Goal: Task Accomplishment & Management: Use online tool/utility

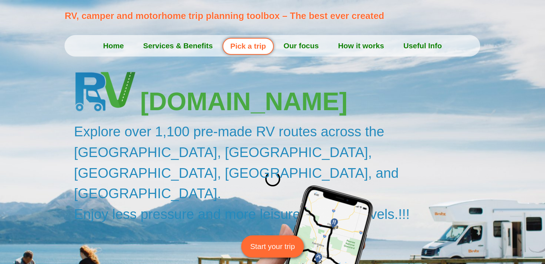
click at [271, 236] on link "Start your trip" at bounding box center [272, 247] width 63 height 22
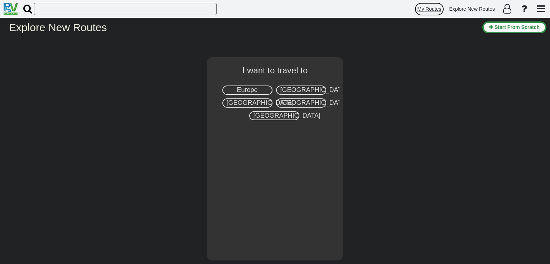
click at [424, 9] on span "My Routes" at bounding box center [430, 9] width 24 height 6
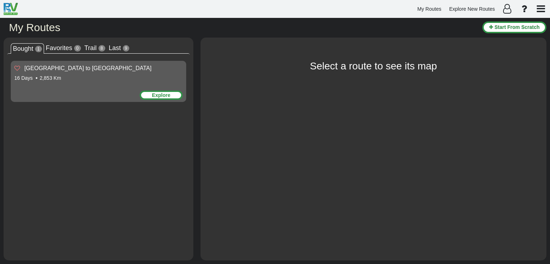
click at [167, 95] on div "Explore" at bounding box center [161, 95] width 43 height 9
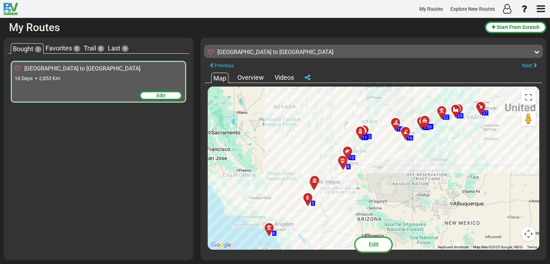
click at [159, 93] on span "Edit" at bounding box center [161, 96] width 9 height 6
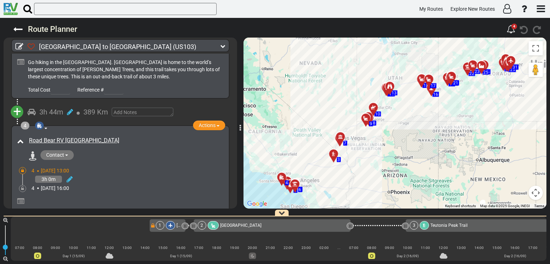
scroll to position [350, 0]
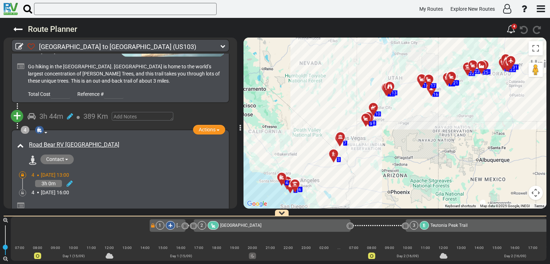
click at [13, 110] on span "+" at bounding box center [17, 116] width 8 height 16
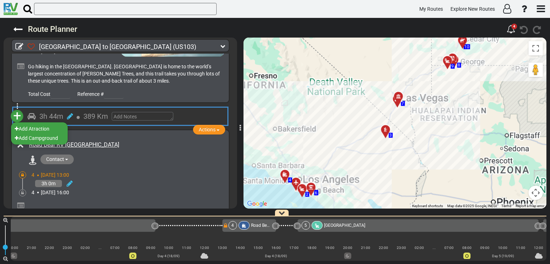
scroll to position [0, 909]
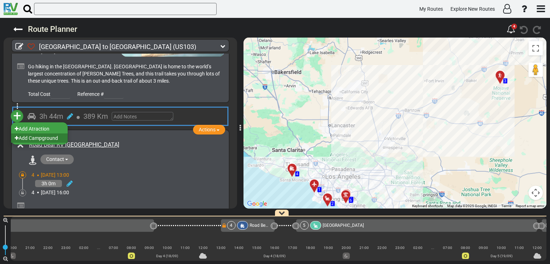
click at [41, 135] on li "Add Campground" at bounding box center [39, 138] width 57 height 9
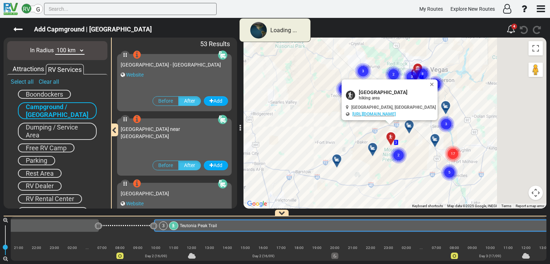
scroll to position [0, 252]
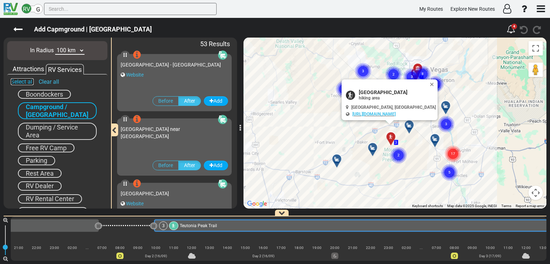
click at [20, 81] on link "Select all" at bounding box center [22, 81] width 23 height 7
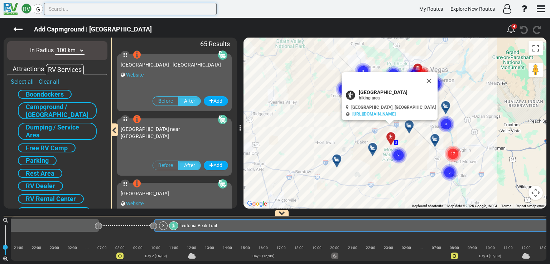
click at [85, 14] on input "text" at bounding box center [130, 9] width 173 height 12
type input "י"
click at [85, 14] on input "text" at bounding box center [130, 9] width 173 height 12
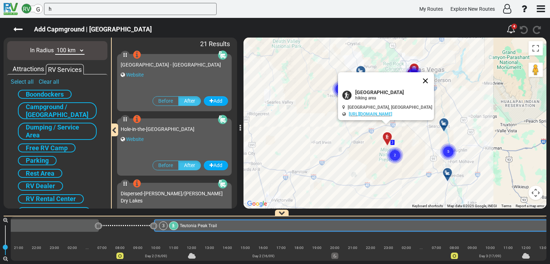
click at [434, 82] on button "Close" at bounding box center [425, 80] width 17 height 17
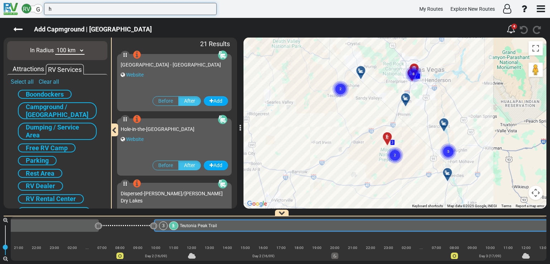
click at [78, 10] on input "h" at bounding box center [130, 9] width 173 height 12
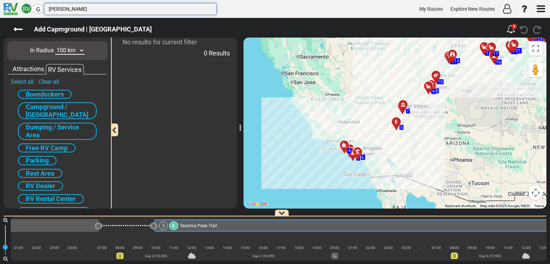
type input "holl"
click at [36, 8] on span "G" at bounding box center [38, 9] width 4 height 7
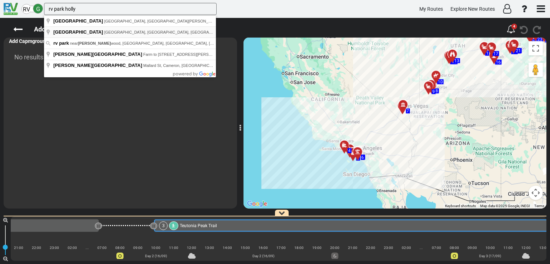
type input "Hollywood RV Park, Balboa Boulevard, Van Nuys, CA, USA"
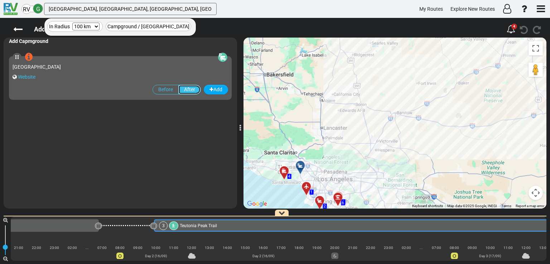
click at [193, 90] on label "After" at bounding box center [189, 90] width 23 height 10
click at [0, 0] on input "After" at bounding box center [0, 0] width 0 height 0
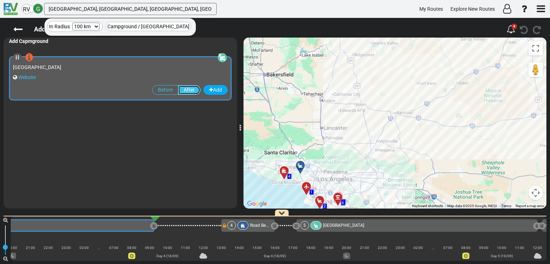
scroll to position [0, 909]
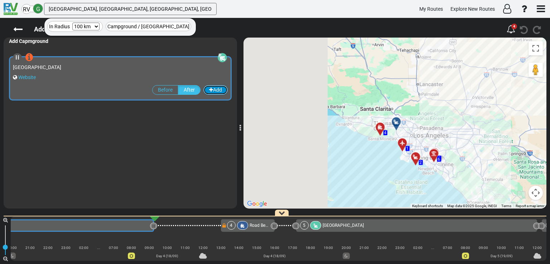
click at [212, 88] on icon "button" at bounding box center [211, 89] width 4 height 5
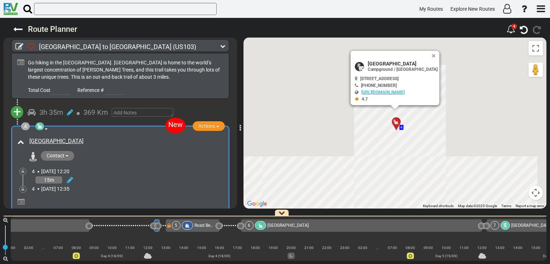
scroll to position [394, 0]
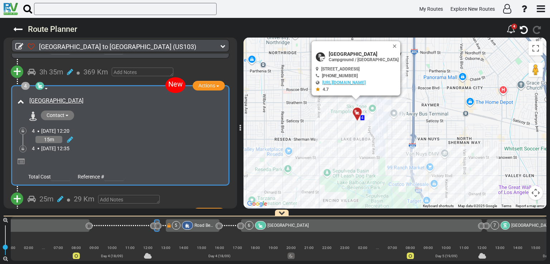
drag, startPoint x: 405, startPoint y: 137, endPoint x: 361, endPoint y: 126, distance: 45.0
click at [361, 126] on div "To activate drag with keyboard, press Alt + Enter. Once in keyboard drag state,…" at bounding box center [395, 123] width 303 height 171
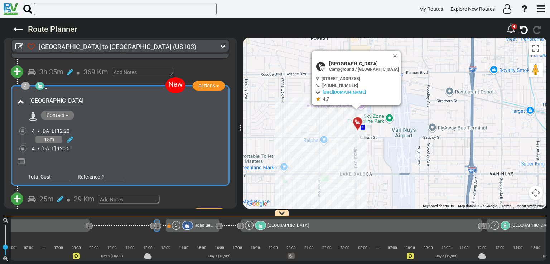
drag, startPoint x: 380, startPoint y: 105, endPoint x: 386, endPoint y: 133, distance: 28.6
click at [386, 133] on div "To activate drag with keyboard, press Alt + Enter. Once in keyboard drag state,…" at bounding box center [395, 123] width 303 height 171
click at [399, 56] on button "Close" at bounding box center [396, 56] width 9 height 10
click at [536, 51] on button "Toggle fullscreen view" at bounding box center [536, 48] width 14 height 14
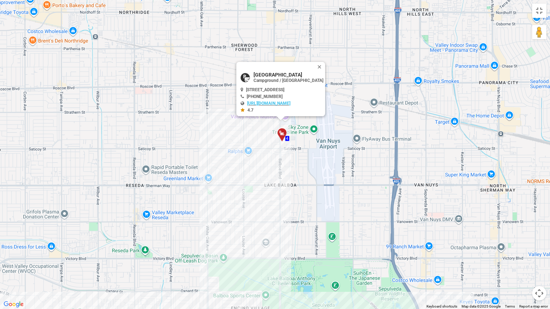
drag, startPoint x: 298, startPoint y: 163, endPoint x: 348, endPoint y: 141, distance: 55.0
click at [348, 141] on div "To activate drag with keyboard, press Alt + Enter. Once in keyboard drag state,…" at bounding box center [275, 154] width 550 height 309
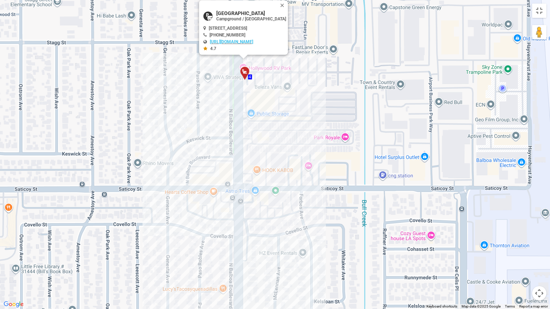
drag, startPoint x: 220, startPoint y: 97, endPoint x: 244, endPoint y: 148, distance: 56.1
click at [244, 148] on div "To activate drag with keyboard, press Alt + Enter. Once in keyboard drag state,…" at bounding box center [275, 154] width 550 height 309
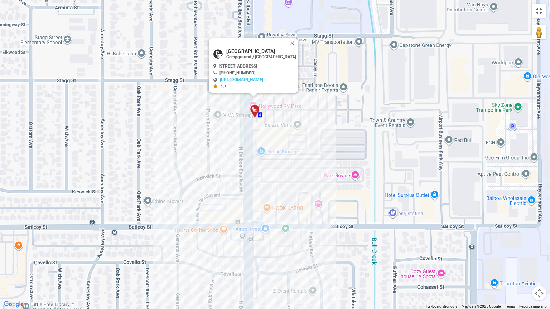
drag, startPoint x: 256, startPoint y: 120, endPoint x: 266, endPoint y: 158, distance: 40.0
click at [266, 158] on div "To activate drag with keyboard, press Alt + Enter. Once in keyboard drag state,…" at bounding box center [275, 154] width 550 height 309
drag, startPoint x: 265, startPoint y: 49, endPoint x: 223, endPoint y: 50, distance: 42.3
click at [226, 50] on span "Hollywood RV Park" at bounding box center [261, 51] width 70 height 6
copy span "Hollywood RV Park"
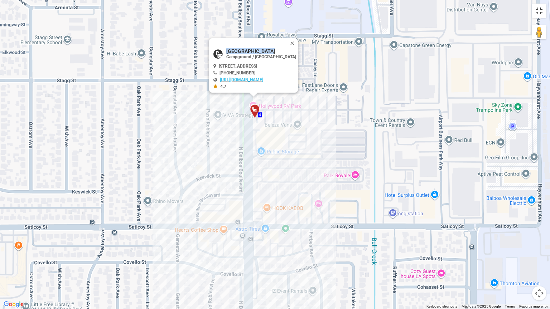
click at [536, 15] on button "Toggle fullscreen view" at bounding box center [539, 11] width 14 height 14
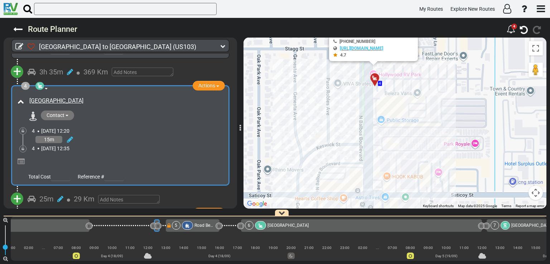
click at [66, 111] on button "Contact" at bounding box center [57, 116] width 33 height 10
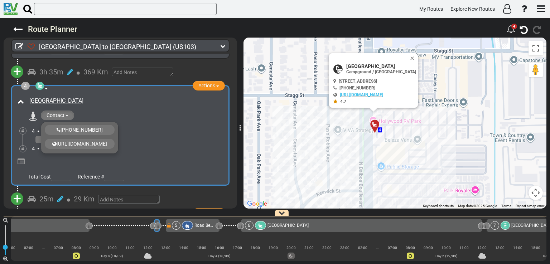
click at [163, 101] on div "Hollywood RV Park" at bounding box center [126, 101] width 194 height 8
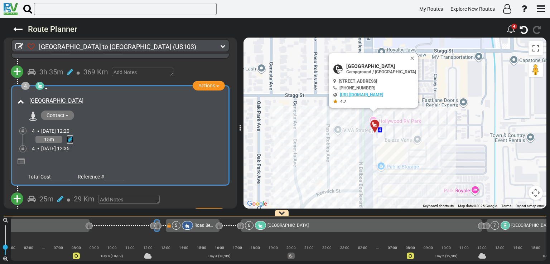
click at [68, 136] on icon at bounding box center [70, 139] width 6 height 7
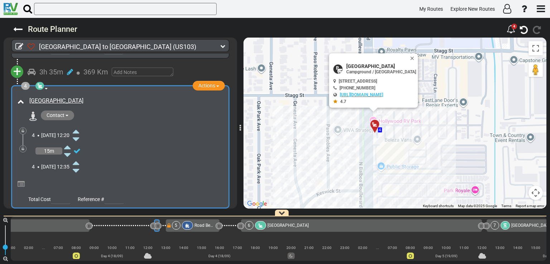
click at [140, 122] on div "Hollywood RV Park Contact" at bounding box center [120, 135] width 209 height 80
click at [209, 83] on span "Actions" at bounding box center [206, 86] width 17 height 6
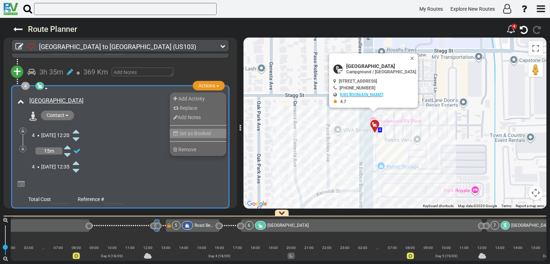
click at [190, 131] on span "Set as Booked" at bounding box center [195, 134] width 32 height 6
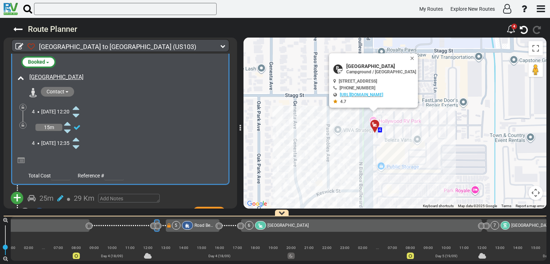
scroll to position [405, 0]
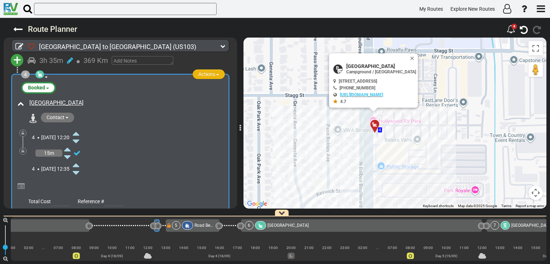
click at [206, 71] on span "Actions" at bounding box center [206, 74] width 17 height 6
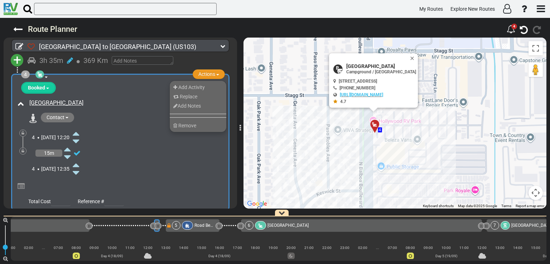
click at [47, 83] on button "Booked" at bounding box center [38, 88] width 35 height 12
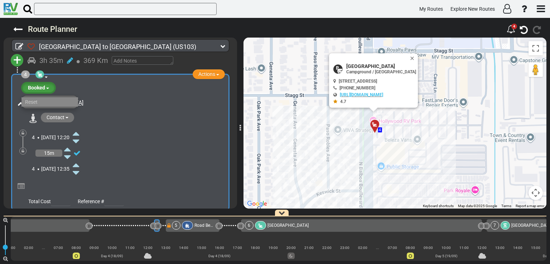
click at [39, 98] on li "Reset" at bounding box center [49, 101] width 57 height 9
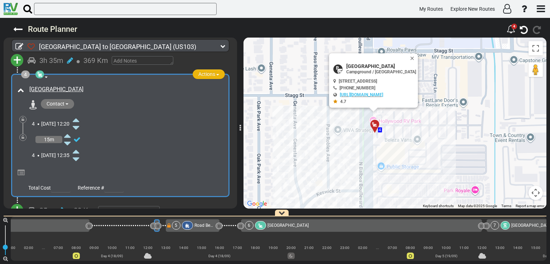
click at [205, 72] on span "Actions" at bounding box center [206, 74] width 17 height 6
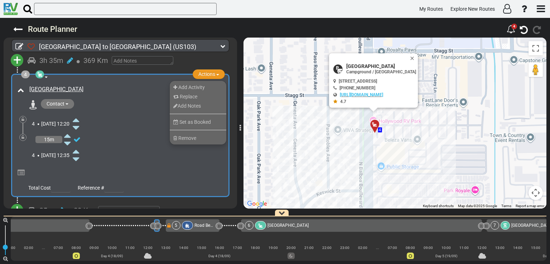
click at [134, 116] on div "4 Thu, 18 Sep 12:20" at bounding box center [128, 124] width 193 height 16
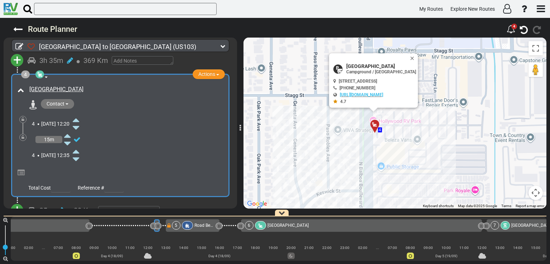
click at [63, 102] on span "Contact" at bounding box center [56, 104] width 18 height 6
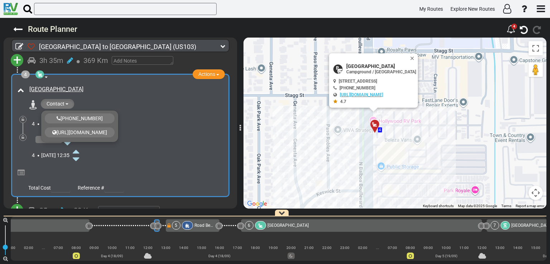
click at [122, 86] on div "Hollywood RV Park" at bounding box center [126, 90] width 194 height 8
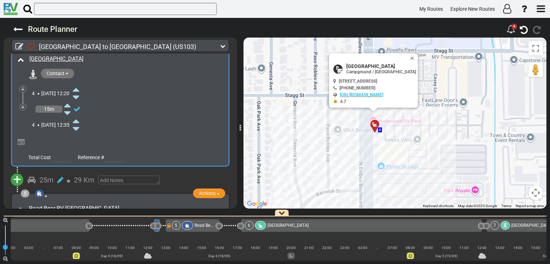
scroll to position [427, 0]
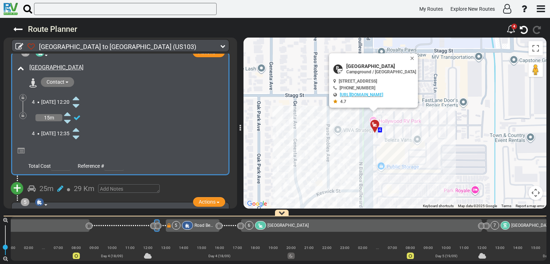
click at [19, 148] on icon at bounding box center [21, 151] width 7 height 7
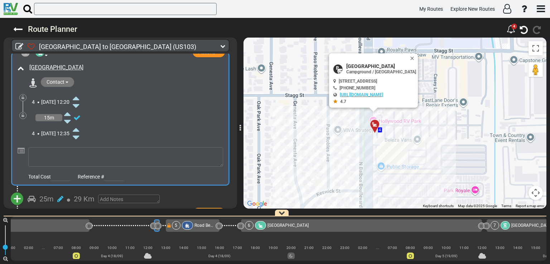
click at [19, 148] on icon at bounding box center [21, 151] width 7 height 7
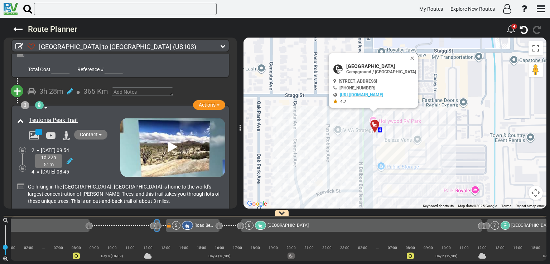
scroll to position [229, 0]
click at [206, 103] on span "Actions" at bounding box center [207, 105] width 17 height 6
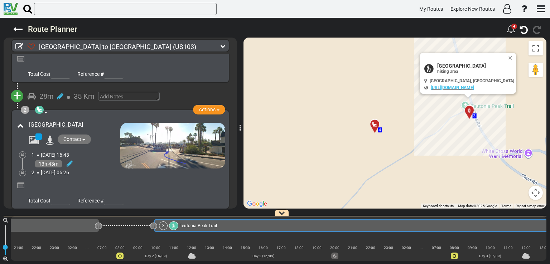
scroll to position [129, 0]
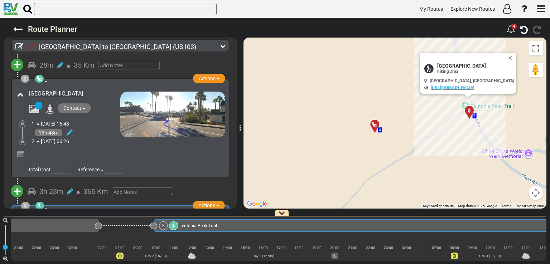
click at [36, 78] on icon at bounding box center [39, 79] width 7 height 6
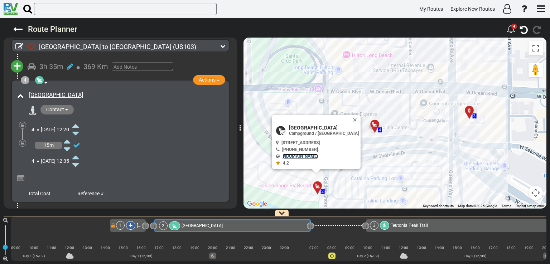
scroll to position [401, 0]
click at [40, 77] on icon at bounding box center [39, 80] width 7 height 6
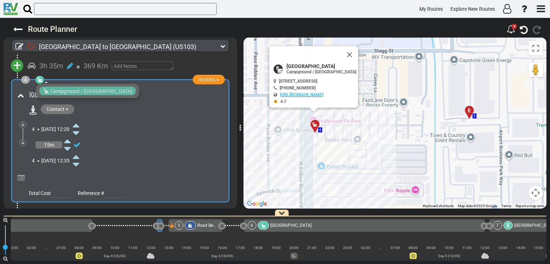
scroll to position [0, 964]
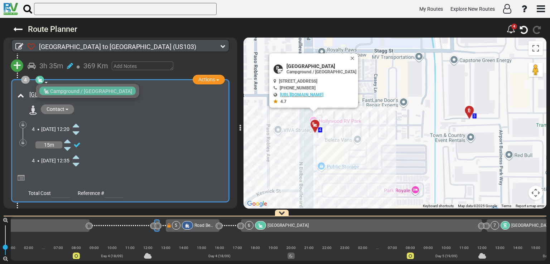
click at [66, 88] on div "Campground / Rv Park" at bounding box center [87, 91] width 96 height 9
click at [45, 82] on span at bounding box center [46, 82] width 3 height 1
click at [28, 77] on div "4" at bounding box center [25, 80] width 9 height 8
click at [208, 78] on button "Actions" at bounding box center [209, 80] width 32 height 10
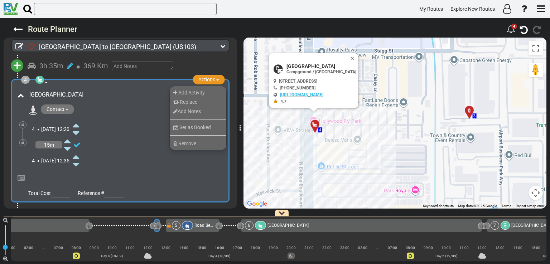
click at [56, 107] on span "Contact" at bounding box center [56, 109] width 18 height 6
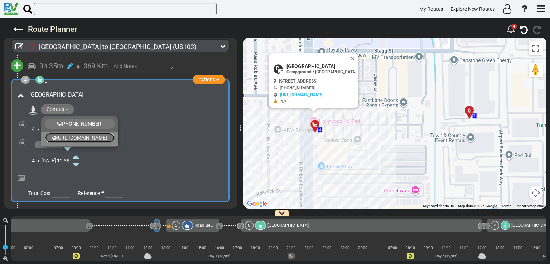
click at [96, 133] on link "http://www.hollywoodrvpark.com/" at bounding box center [80, 138] width 70 height 10
